Goal: Navigation & Orientation: Find specific page/section

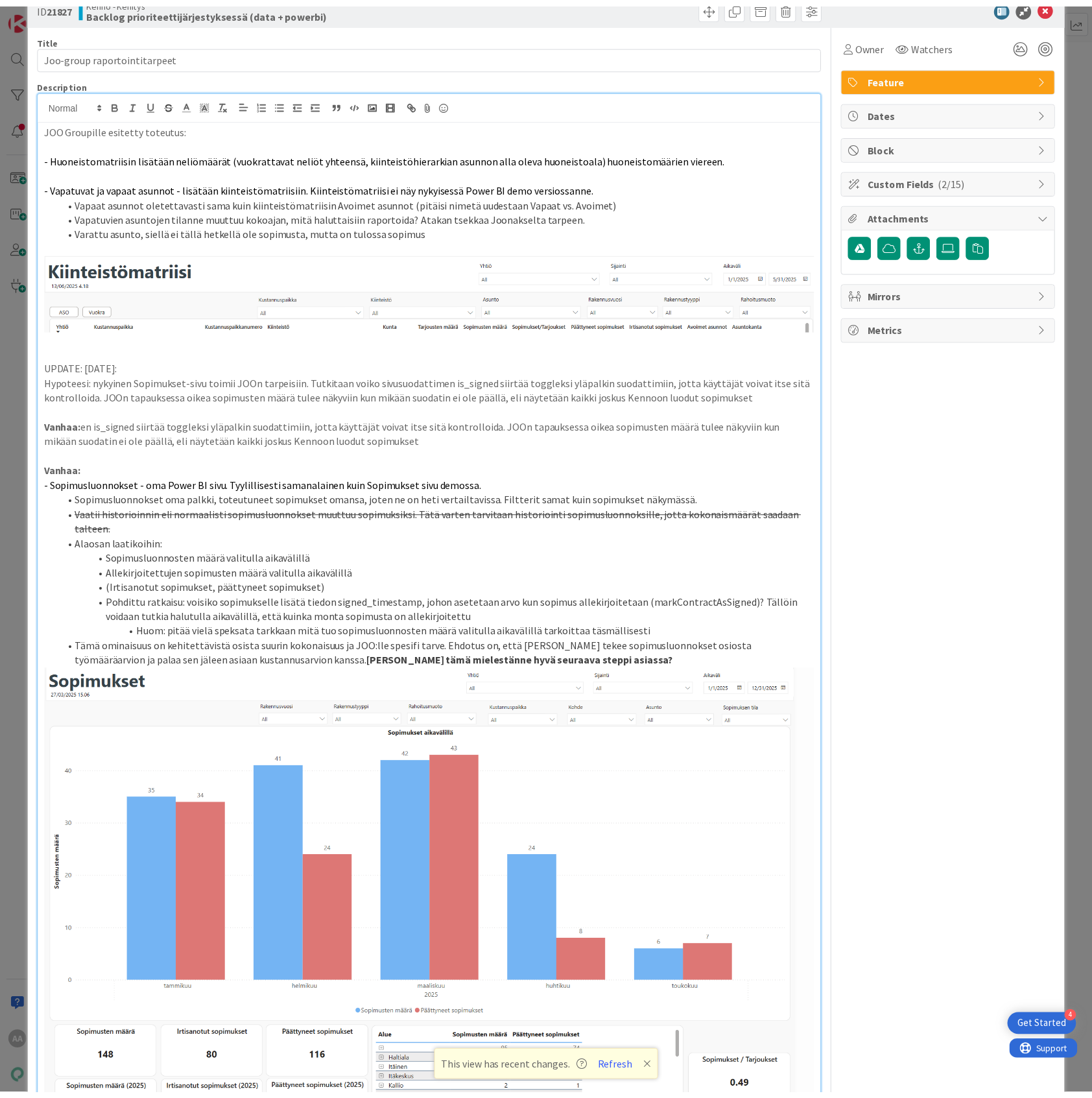
scroll to position [11, 0]
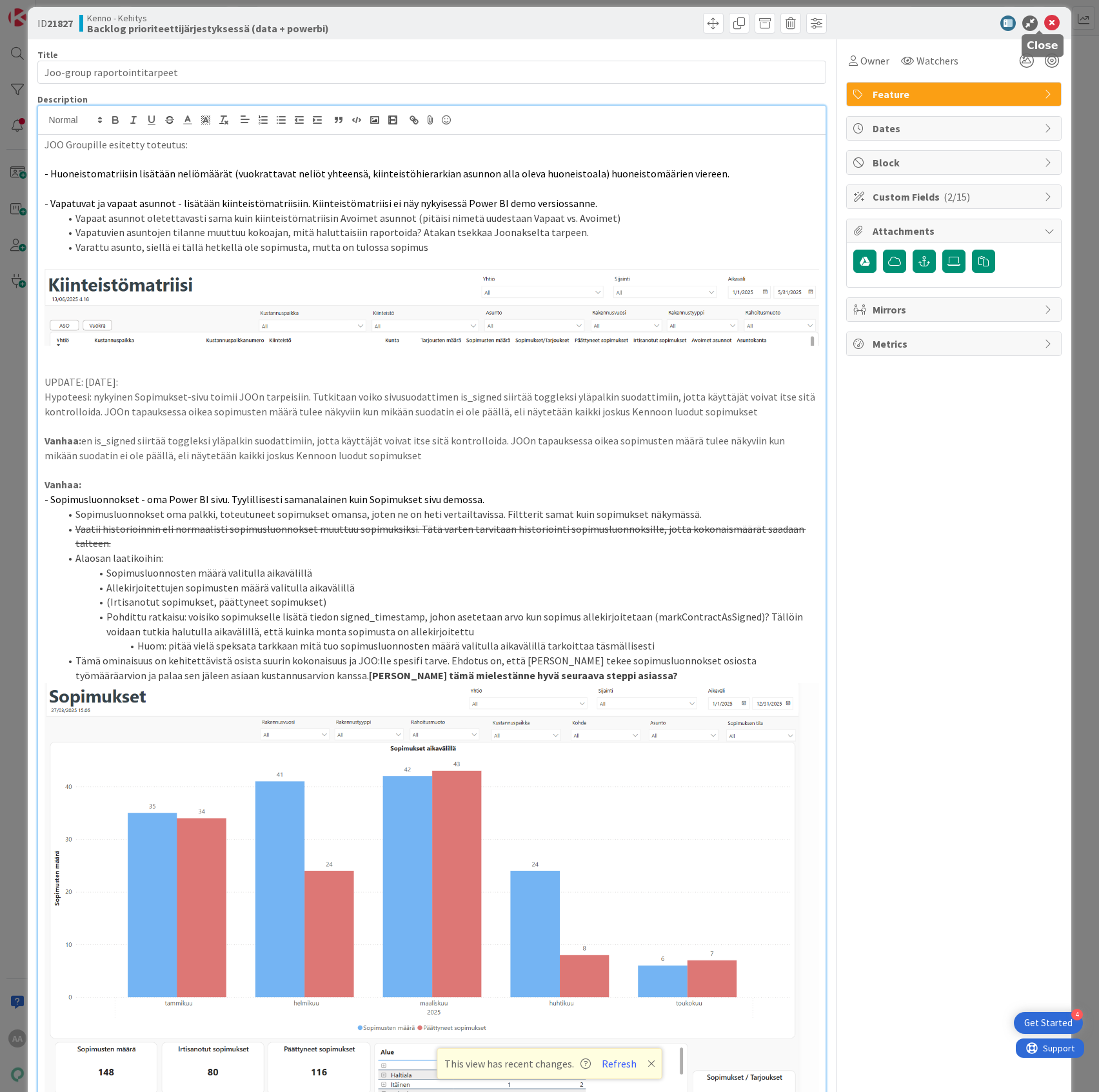
click at [1044, 20] on icon at bounding box center [1052, 24] width 16 height 16
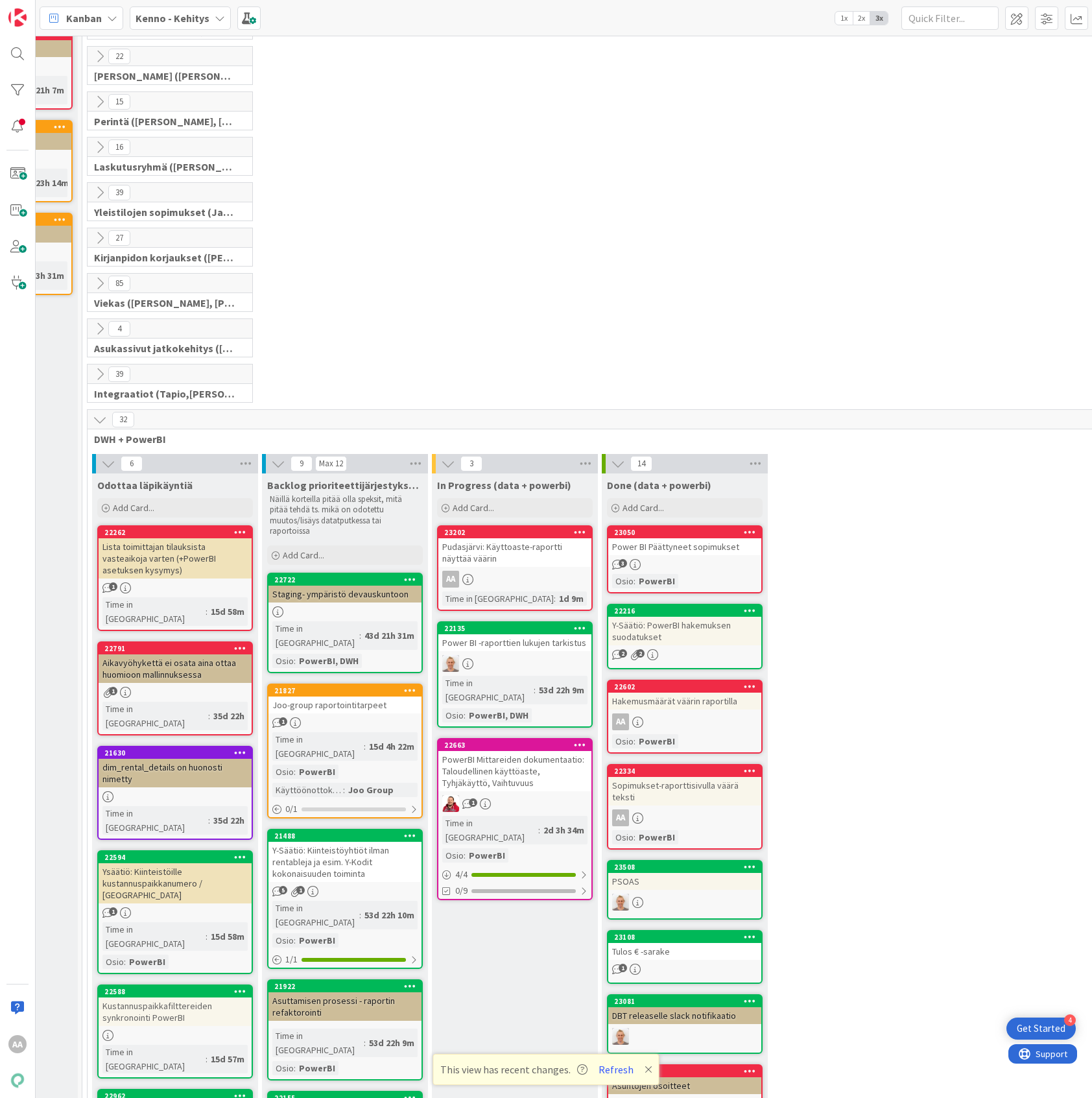
scroll to position [0, 128]
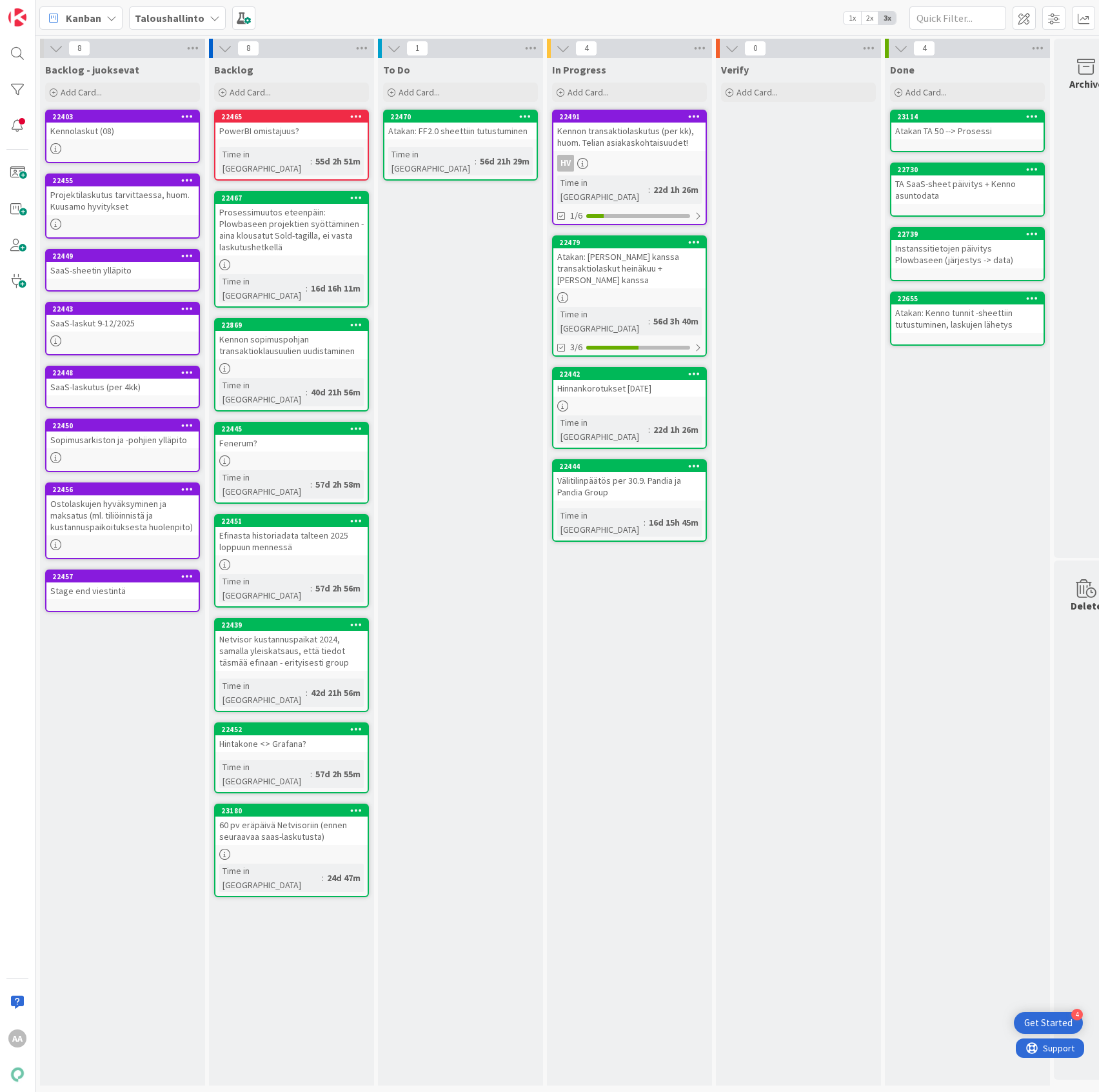
click at [214, 20] on icon at bounding box center [214, 17] width 10 height 10
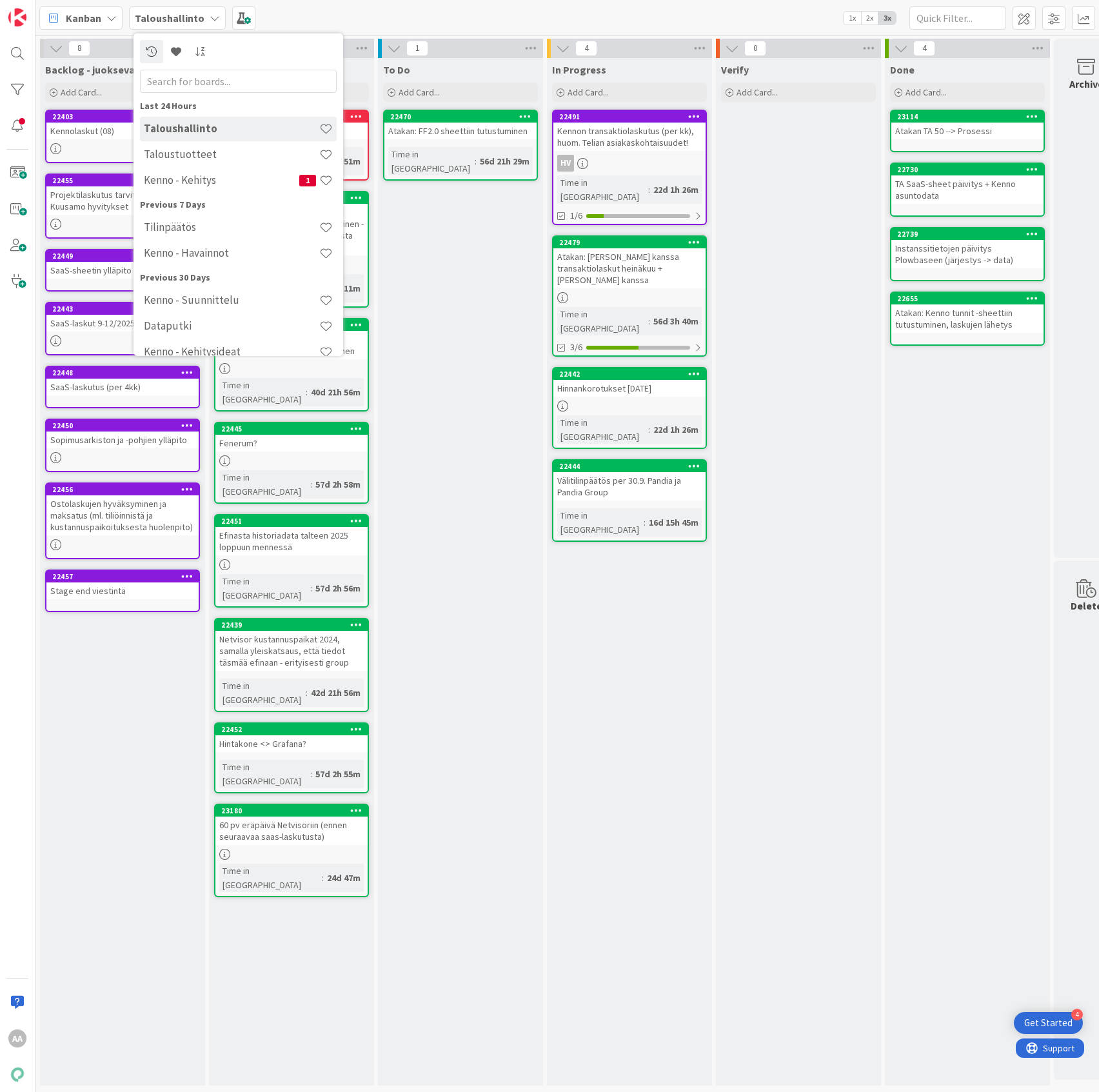
click at [229, 219] on div "Tilinpäätös" at bounding box center [239, 227] width 197 height 24
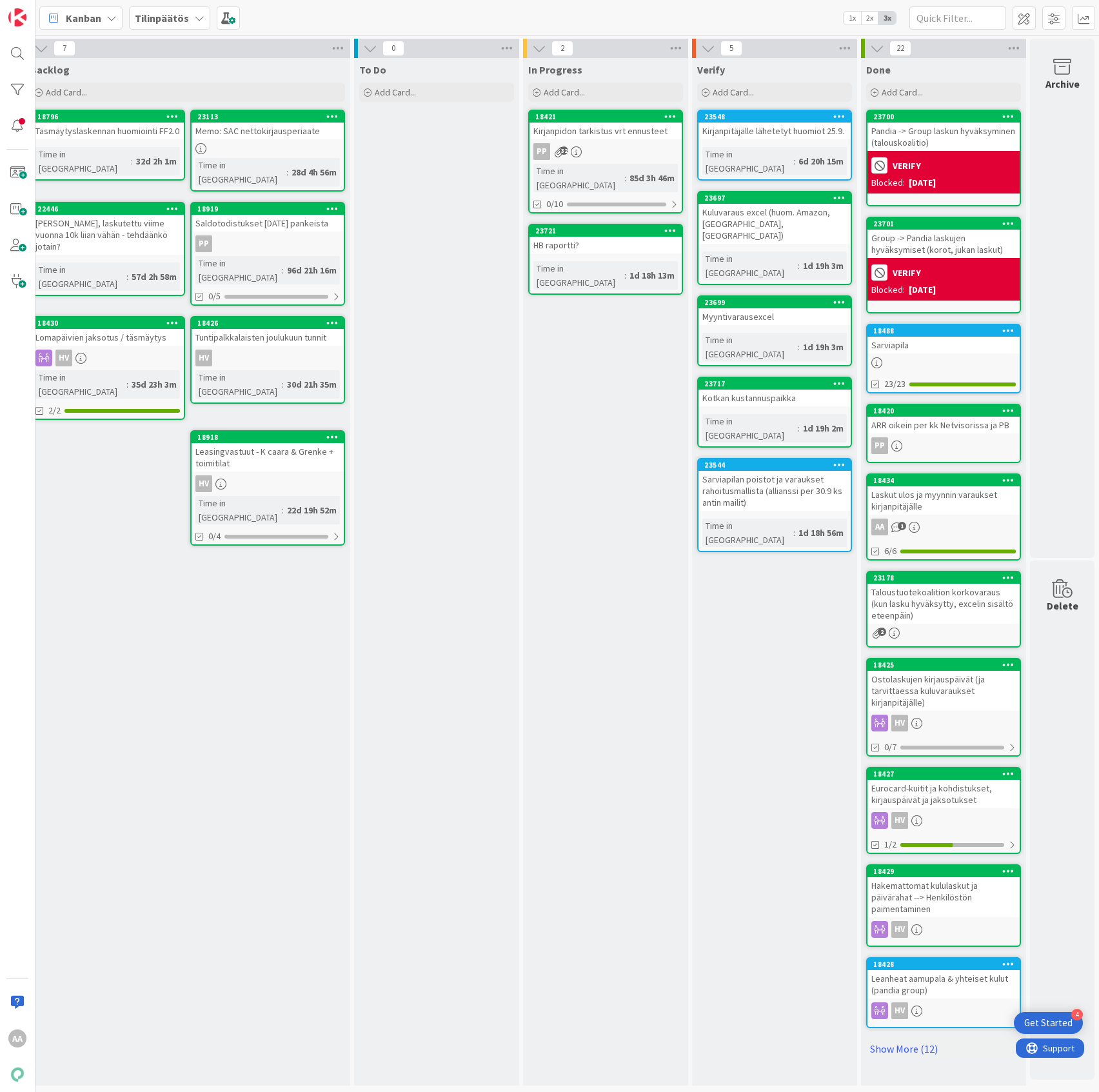
scroll to position [0, 27]
click at [759, 389] on div "Kotkan kustannuspaikka" at bounding box center [774, 397] width 152 height 17
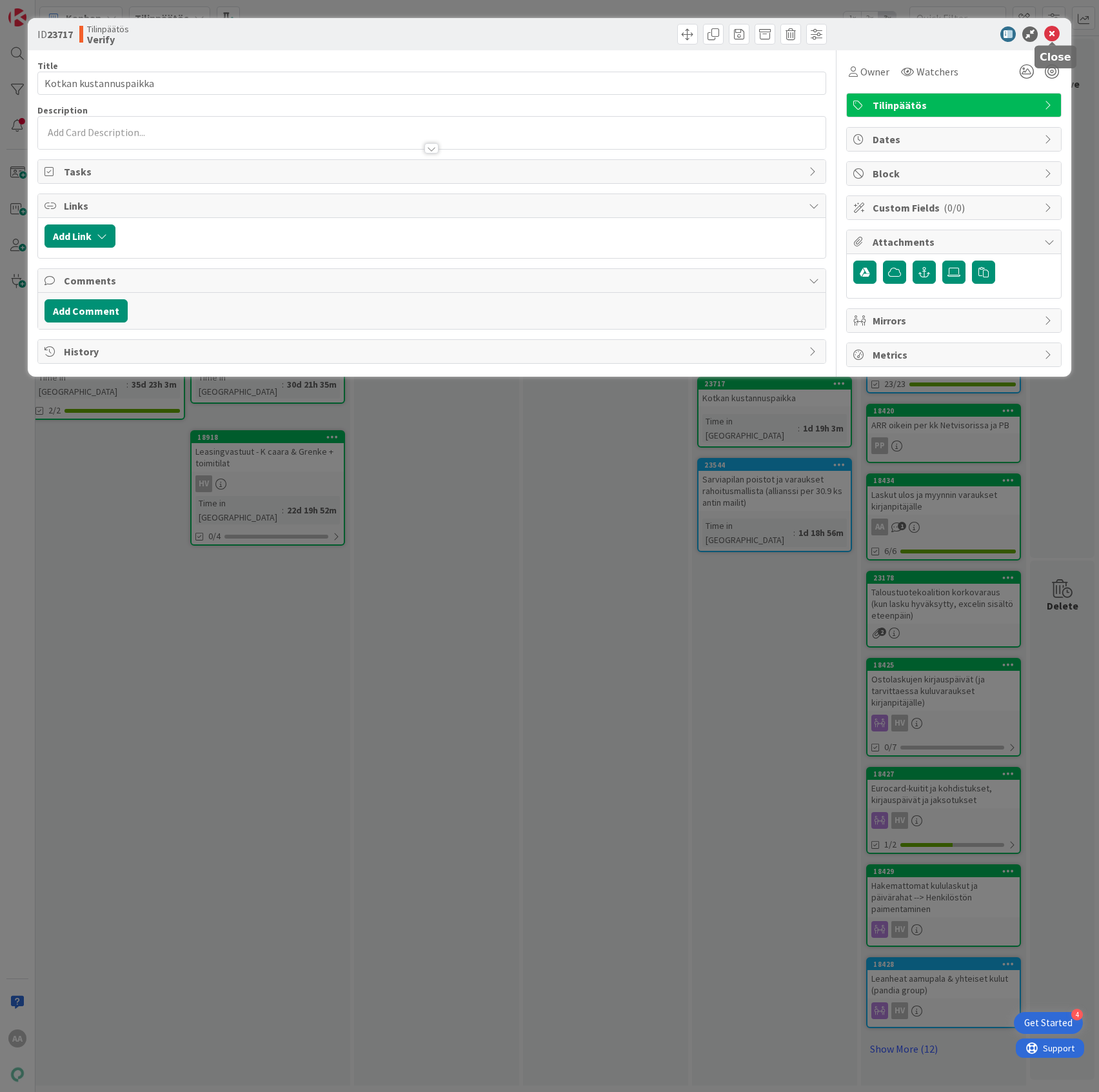
click at [1056, 37] on icon at bounding box center [1052, 35] width 16 height 16
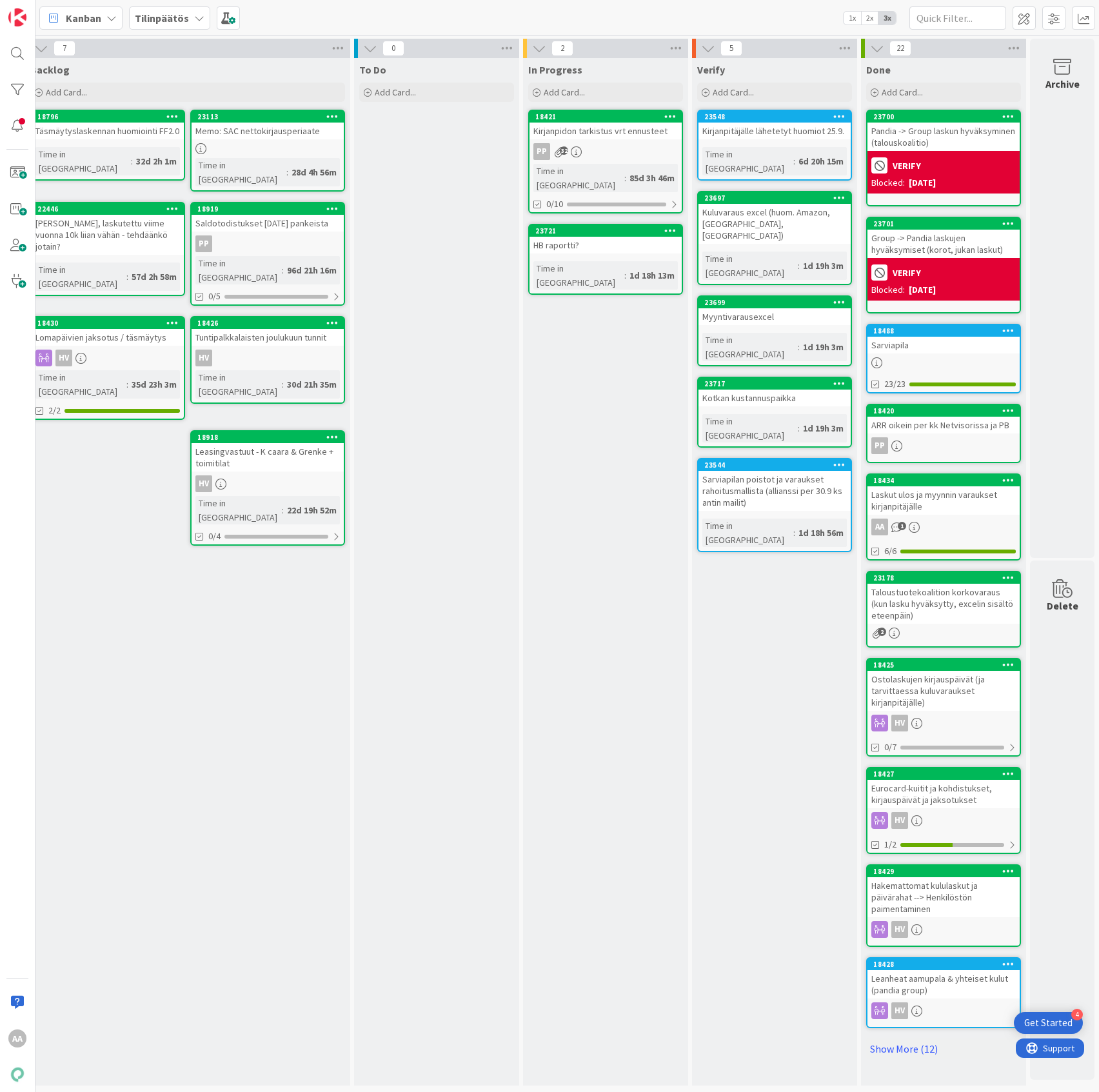
click at [960, 496] on div "Laskut ulos ja myynnin varaukset kirjanpitäjälle" at bounding box center [943, 500] width 152 height 28
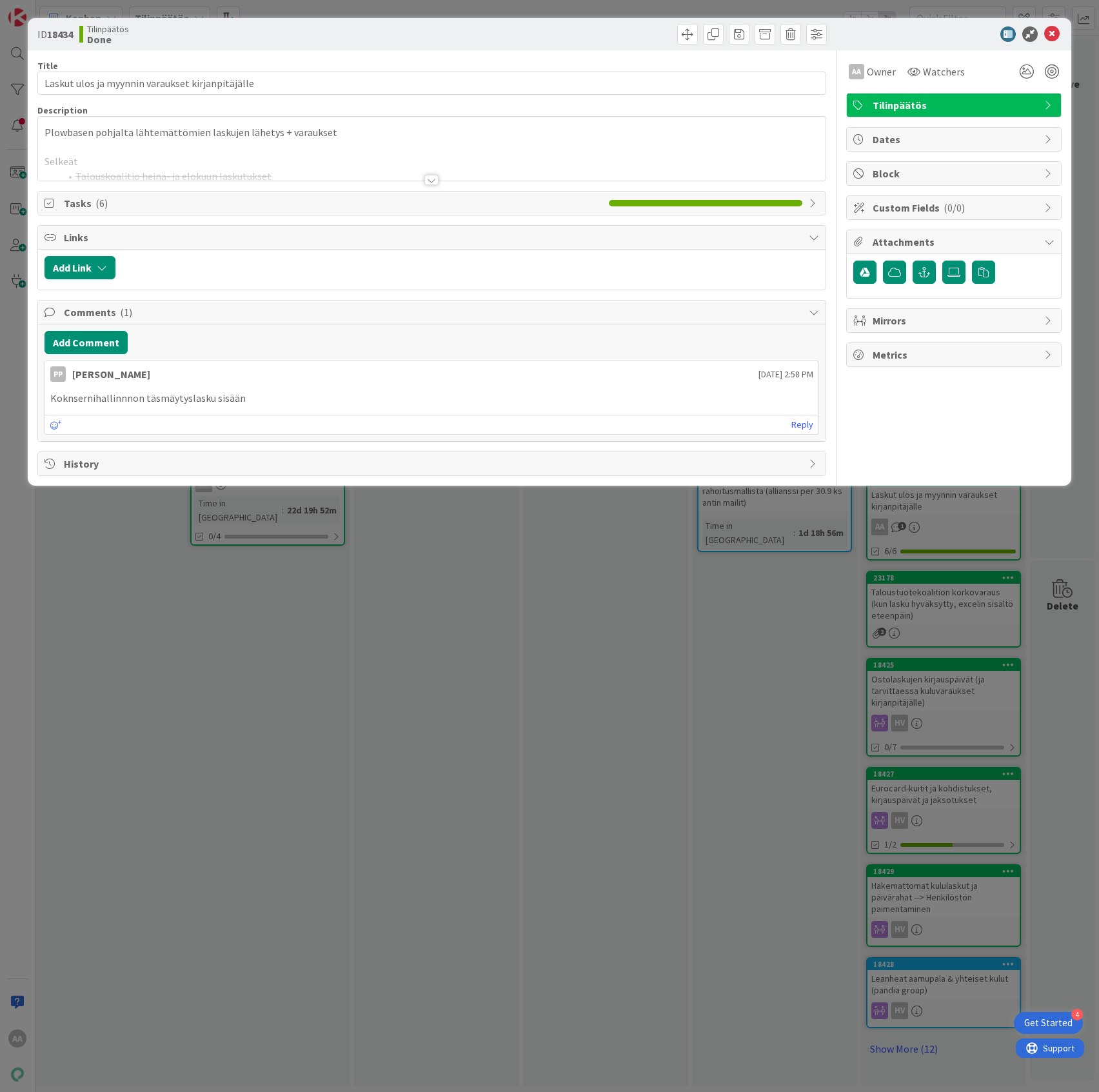
click at [427, 184] on div at bounding box center [432, 180] width 14 height 10
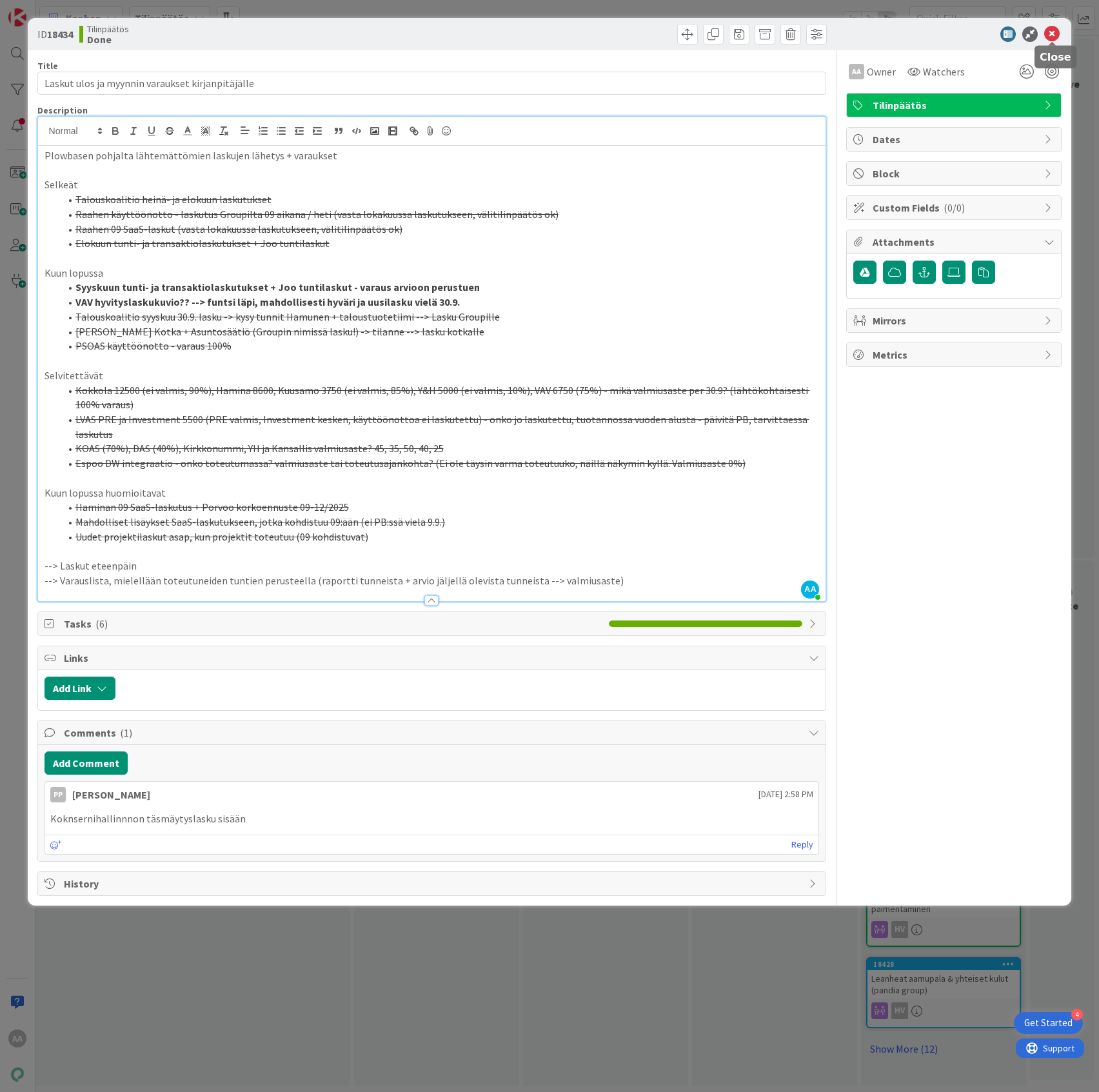
click at [1055, 37] on icon at bounding box center [1052, 35] width 16 height 16
